Goal: Use online tool/utility: Use online tool/utility

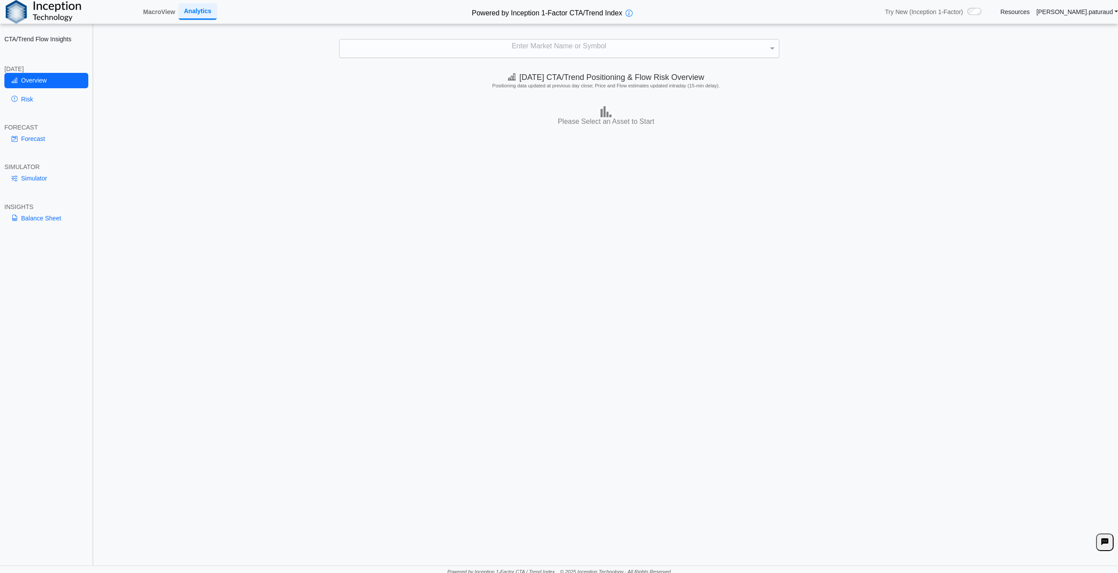
click at [552, 46] on div "Enter Market Name or Symbol" at bounding box center [558, 49] width 439 height 18
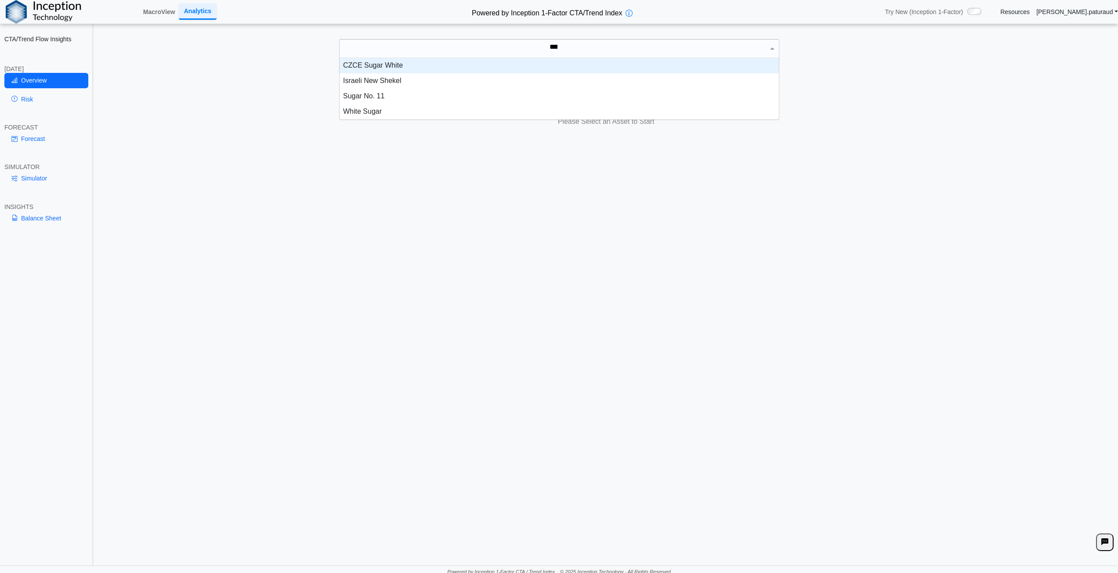
scroll to position [40, 433]
type input "*****"
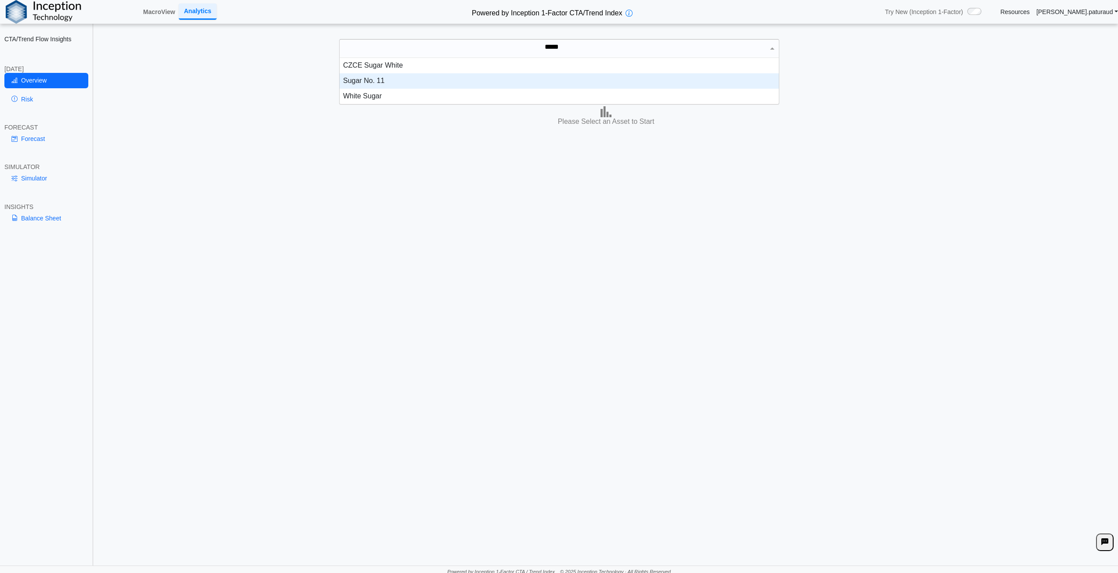
click at [398, 78] on div "Sugar No. 11" at bounding box center [558, 80] width 439 height 15
